Goal: Obtain resource: Download file/media

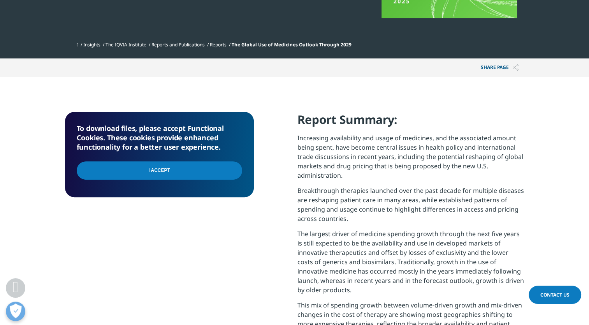
scroll to position [233, 0]
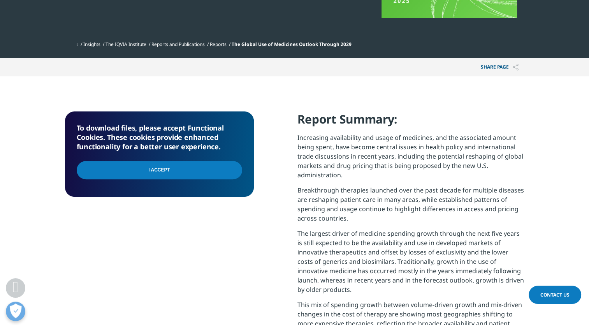
click at [177, 167] on input "I Accept" at bounding box center [159, 170] width 165 height 18
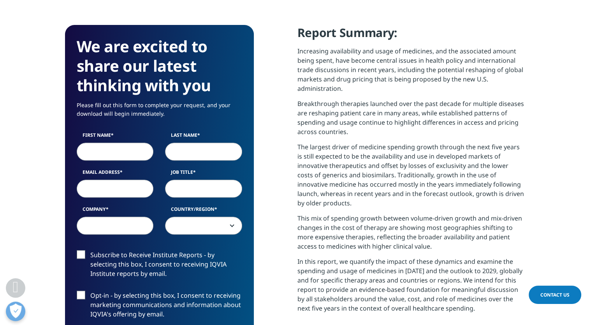
scroll to position [331, 0]
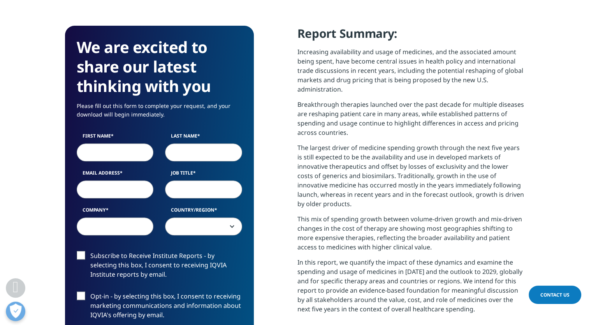
click at [111, 143] on input "First Name" at bounding box center [115, 152] width 77 height 18
type input "Carolina"
type input "TITU"
type input "[EMAIL_ADDRESS][DOMAIN_NAME]"
select select "[GEOGRAPHIC_DATA]"
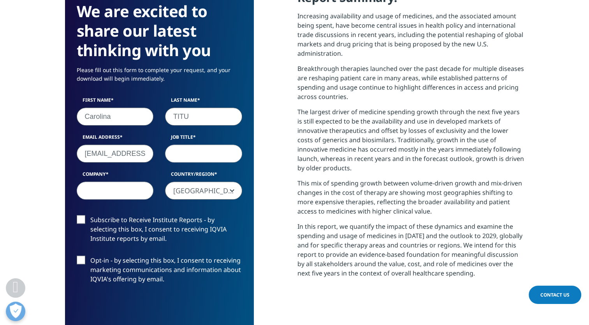
scroll to position [367, 0]
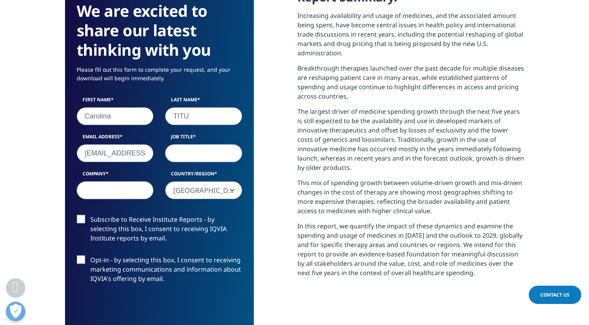
click at [126, 181] on input "Company" at bounding box center [115, 190] width 77 height 18
type input "Direct Pharma Logistics"
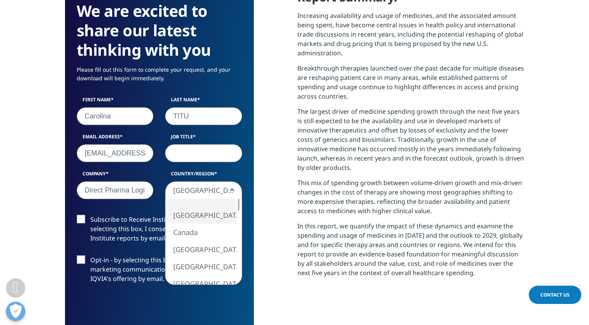
scroll to position [438, 459]
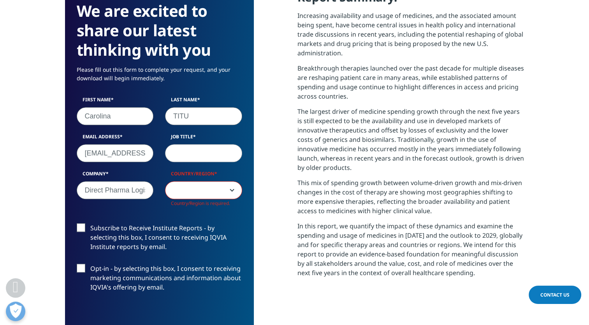
click at [186, 181] on span at bounding box center [203, 190] width 76 height 18
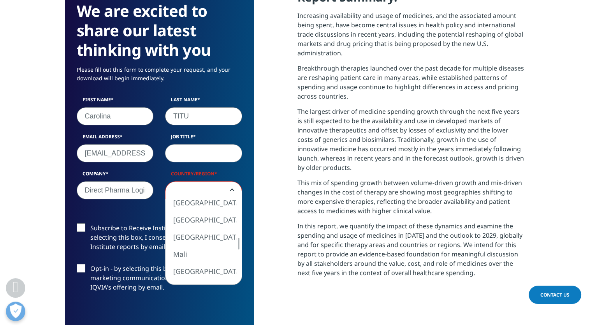
click at [191, 181] on span at bounding box center [203, 190] width 76 height 18
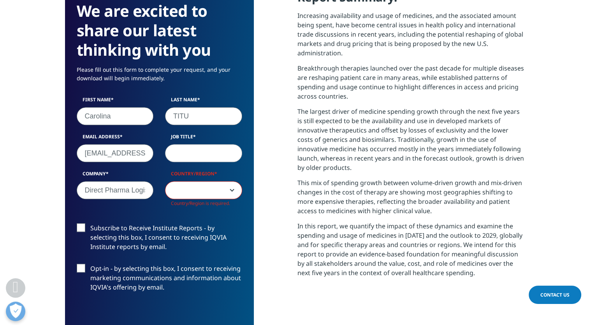
click at [191, 181] on span at bounding box center [203, 190] width 76 height 18
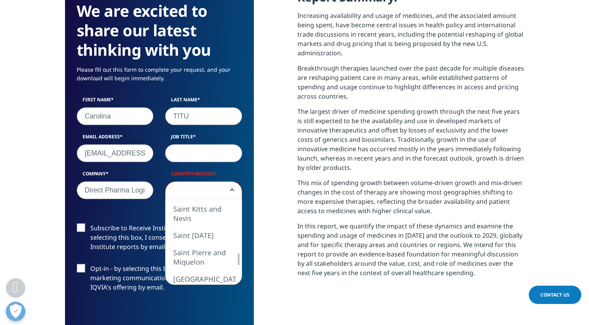
select select "[GEOGRAPHIC_DATA]"
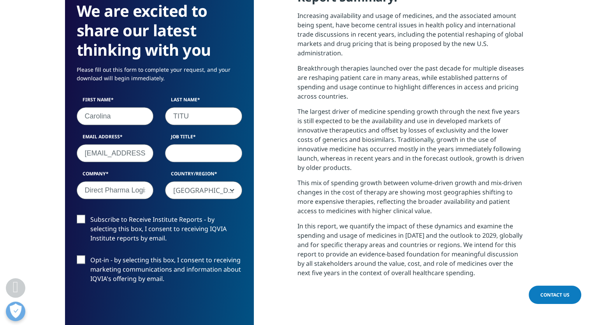
scroll to position [430, 459]
click at [189, 146] on input "Job Title" at bounding box center [203, 153] width 77 height 18
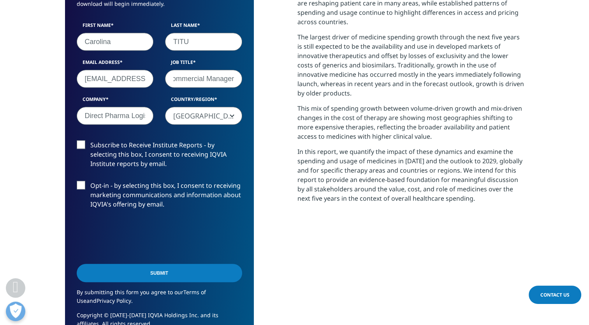
scroll to position [443, 0]
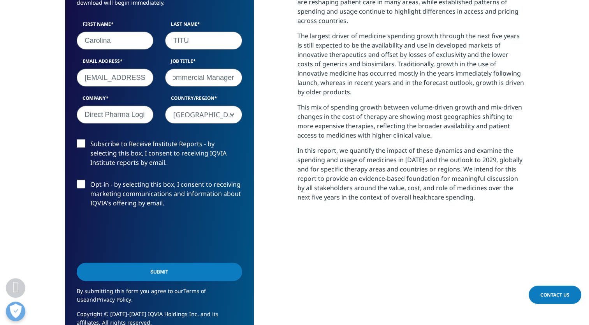
type input "Commercial Manager"
click at [164, 262] on input "Submit" at bounding box center [159, 271] width 165 height 18
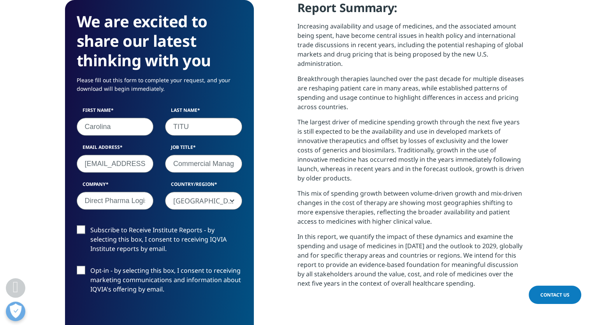
scroll to position [4, 4]
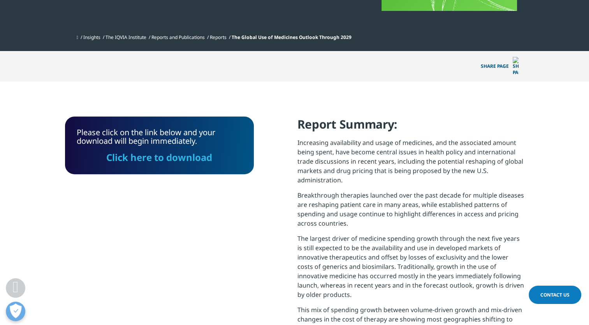
click at [170, 151] on link "Click here to download" at bounding box center [159, 157] width 106 height 13
